Goal: Information Seeking & Learning: Check status

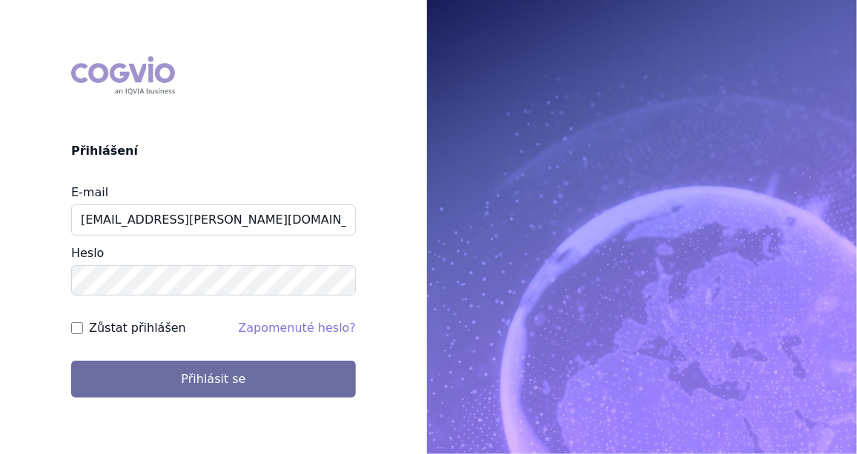
type input "jan.j.krivsky@gsk.com"
click at [79, 326] on input "Zůstat přihlášen" at bounding box center [77, 328] width 12 height 12
checkbox input "true"
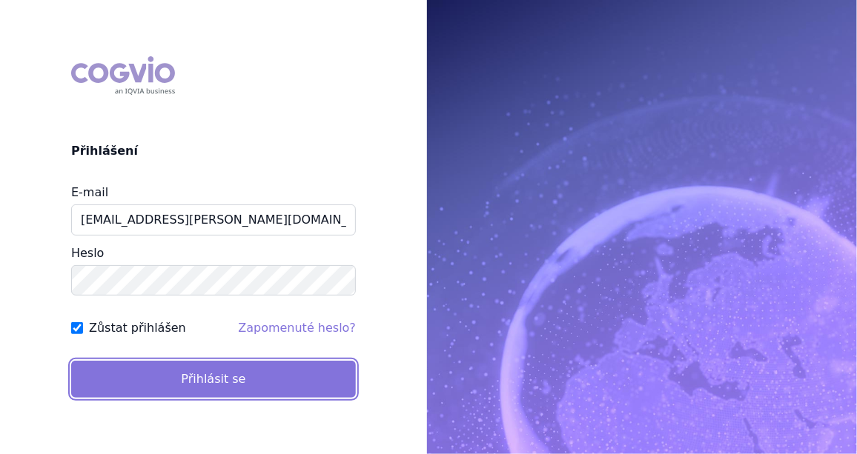
click at [182, 366] on button "Přihlásit se" at bounding box center [213, 379] width 285 height 37
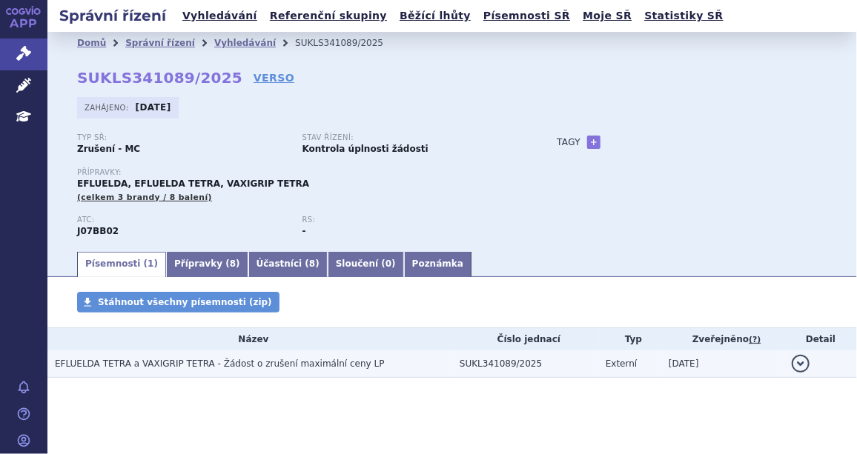
click at [151, 368] on span "EFLUELDA TETRA a VAXIGRIP TETRA - Žádost o zrušení maximální ceny LP" at bounding box center [220, 364] width 330 height 10
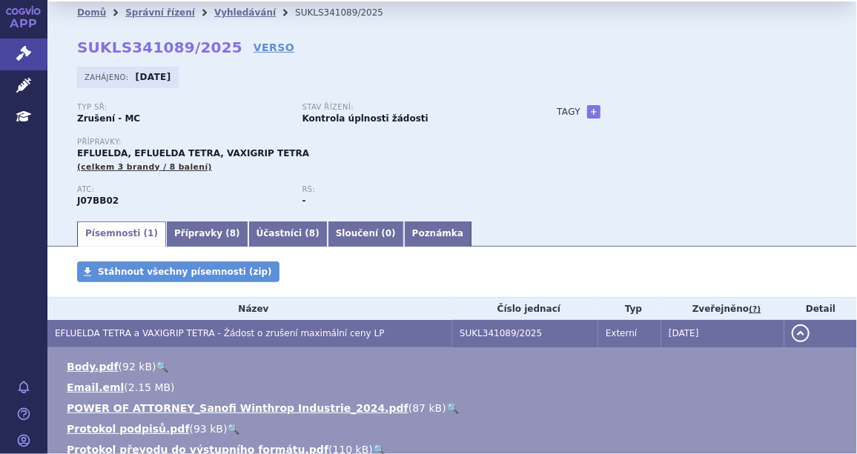
scroll to position [134, 0]
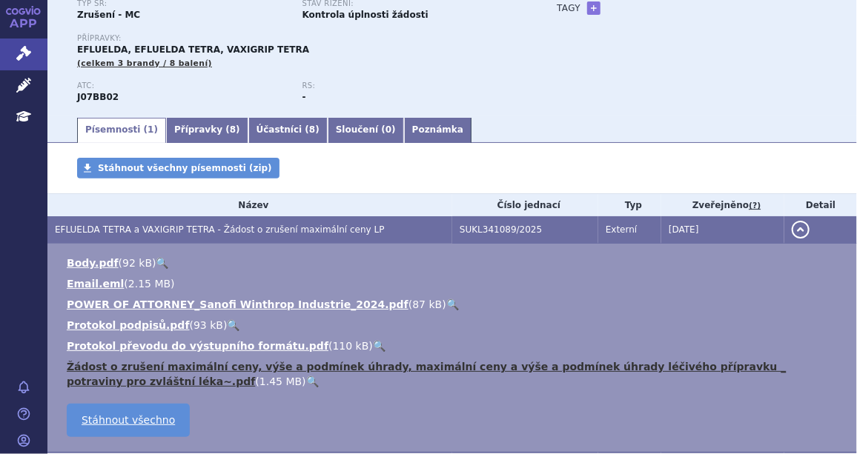
click at [185, 368] on link "Žádost o zrušení maximální ceny, výše a podmínek úhrady, maximální ceny a výše …" at bounding box center [427, 374] width 720 height 27
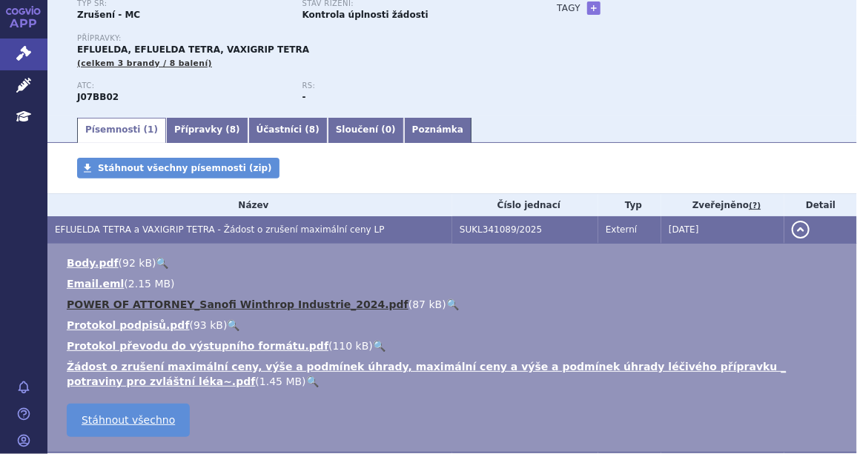
click at [193, 301] on link "POWER OF ATTORNEY_Sanofi Winthrop Industrie_2024.pdf" at bounding box center [238, 305] width 342 height 12
click at [228, 299] on link "POWER OF ATTORNEY_Sanofi Winthrop Industrie_2024.pdf" at bounding box center [238, 305] width 342 height 12
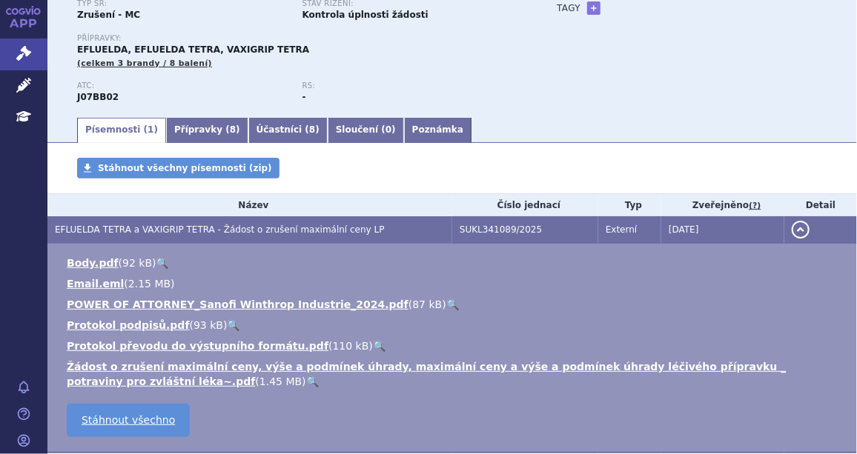
click at [763, 70] on div "Typ SŘ: Zrušení - MC Stav řízení: Kontrola úplnosti žádosti Přípravky: EFLUELDA…" at bounding box center [452, 57] width 750 height 116
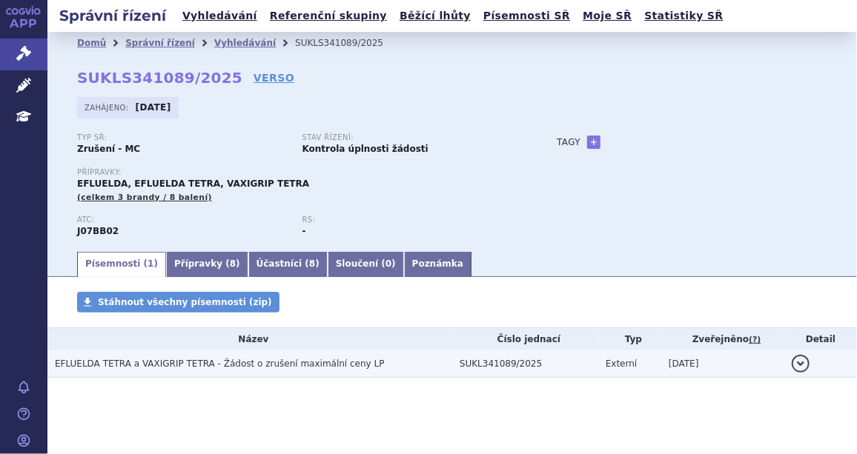
click at [147, 365] on span "EFLUELDA TETRA a VAXIGRIP TETRA - Žádost o zrušení maximální ceny LP" at bounding box center [220, 364] width 330 height 10
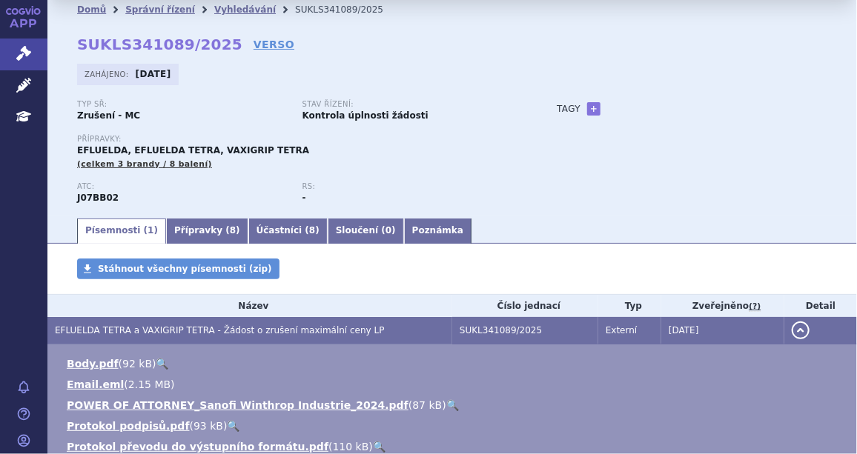
scroll to position [157, 0]
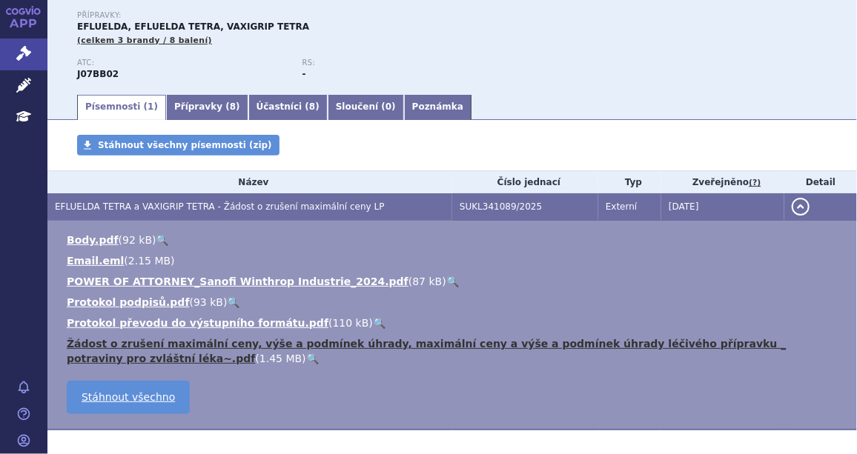
click at [193, 343] on link "Žádost o zrušení maximální ceny, výše a podmínek úhrady, maximální ceny a výše …" at bounding box center [427, 351] width 720 height 27
